Goal: Navigation & Orientation: Find specific page/section

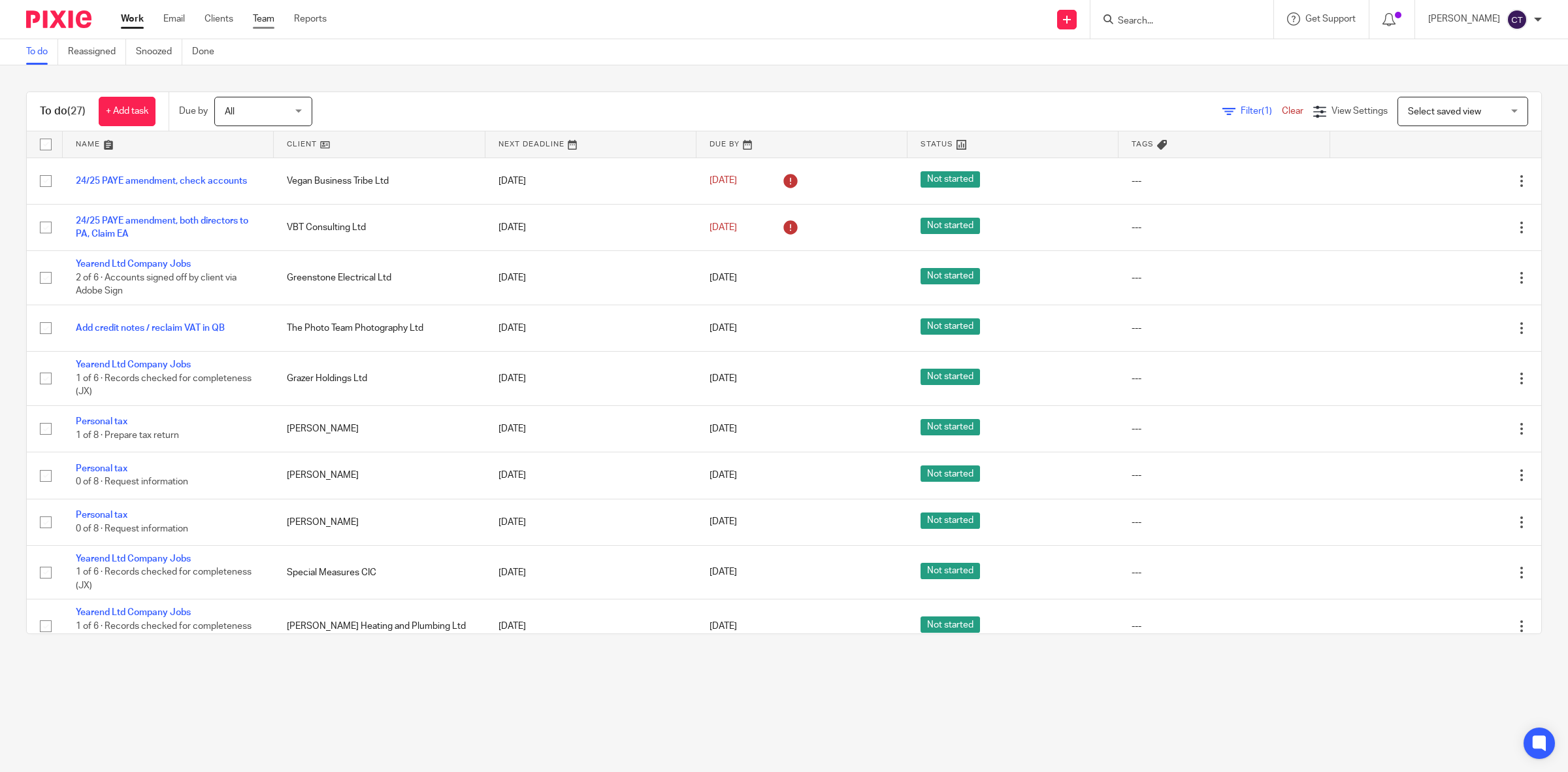
click at [262, 16] on link "Team" at bounding box center [263, 19] width 22 height 13
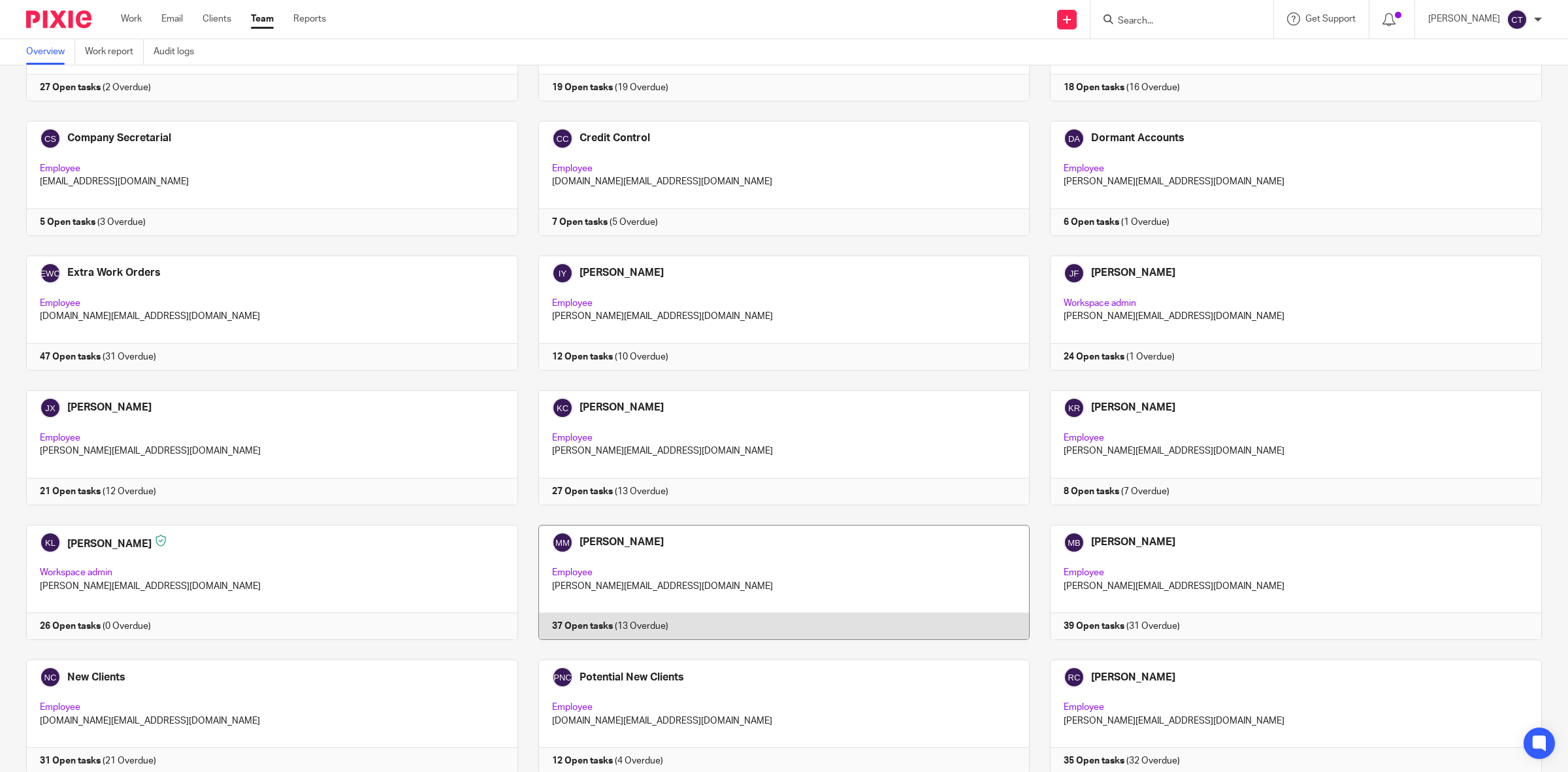
scroll to position [327, 0]
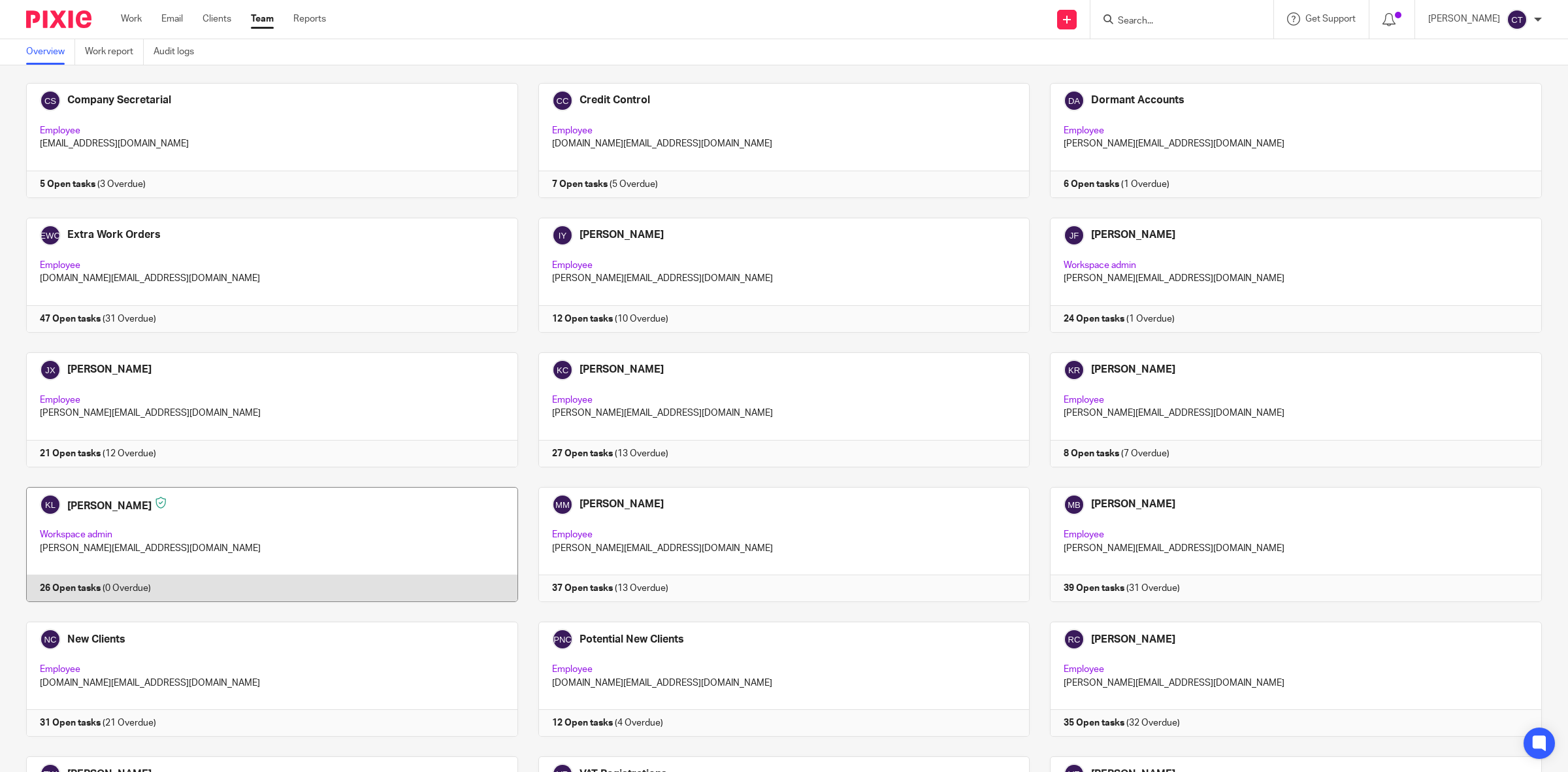
click at [345, 557] on link at bounding box center [262, 544] width 512 height 115
